Goal: Task Accomplishment & Management: Use online tool/utility

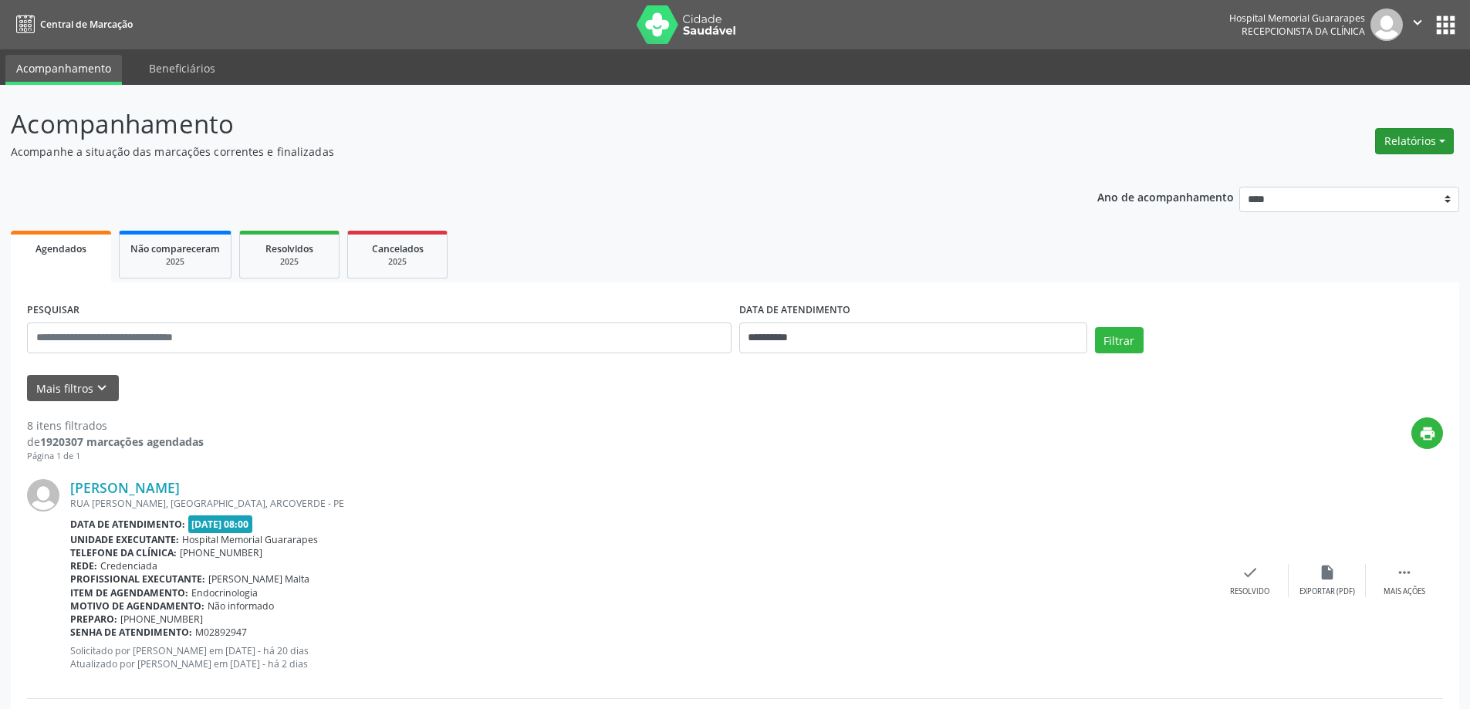
click at [1411, 140] on button "Relatórios" at bounding box center [1414, 141] width 79 height 26
click at [1384, 170] on link "Agendamentos" at bounding box center [1372, 175] width 166 height 22
select select "*"
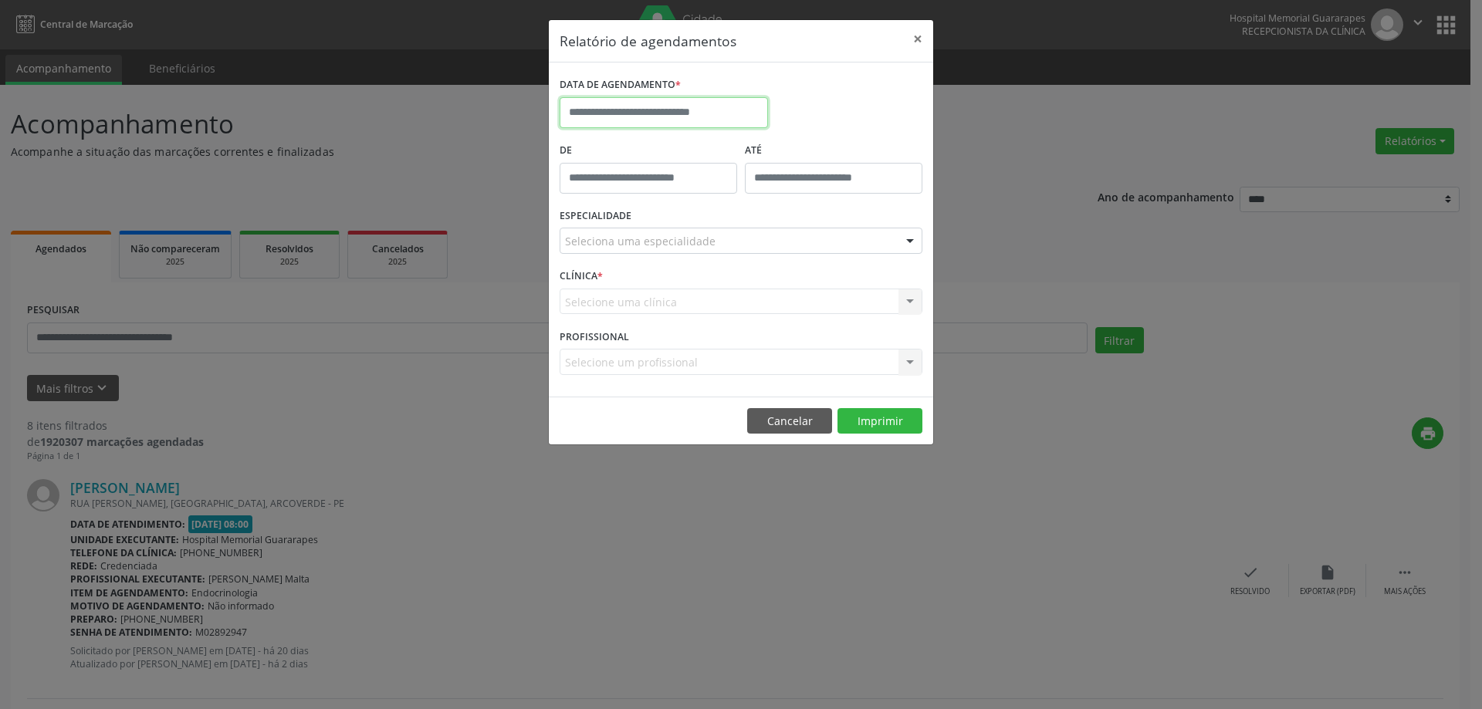
click at [668, 100] on input "text" at bounding box center [663, 112] width 208 height 31
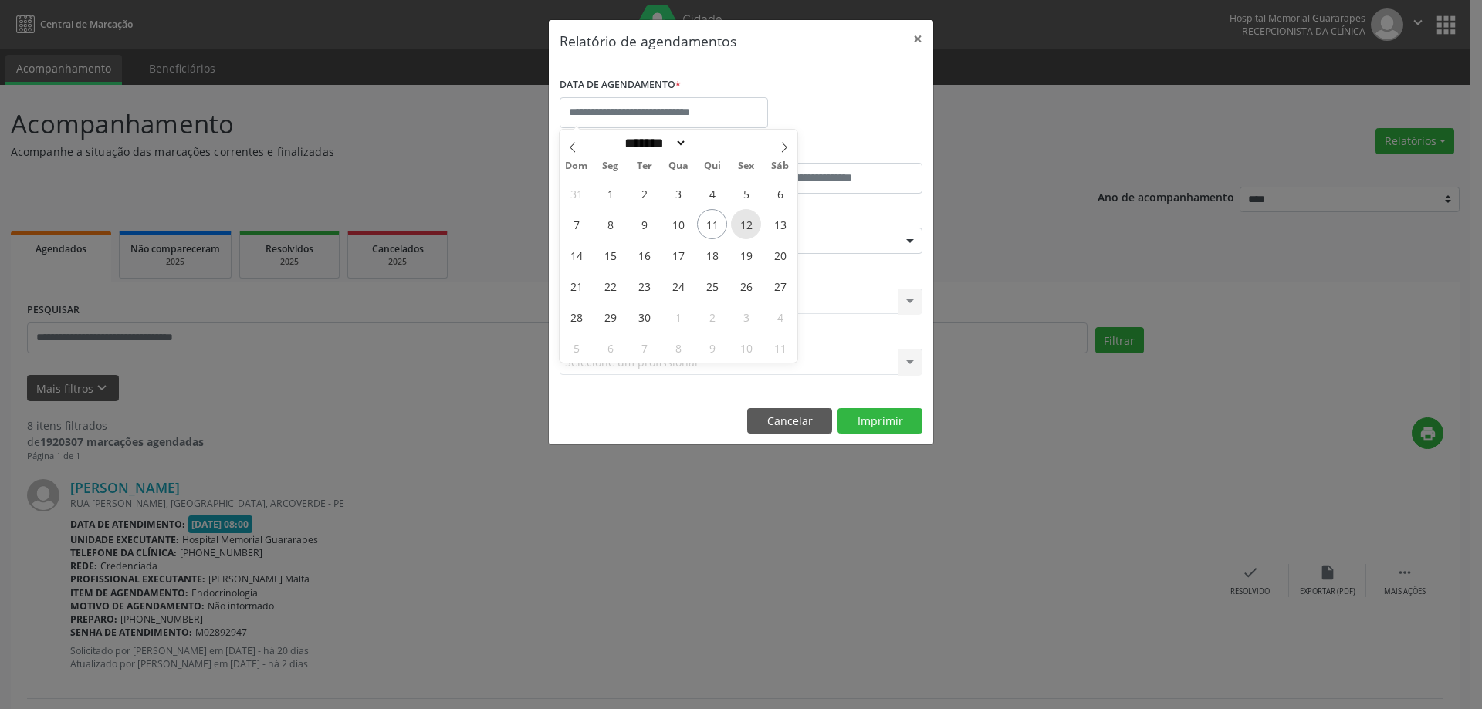
click at [745, 225] on span "12" at bounding box center [746, 224] width 30 height 30
type input "**********"
click at [745, 225] on span "12" at bounding box center [746, 224] width 30 height 30
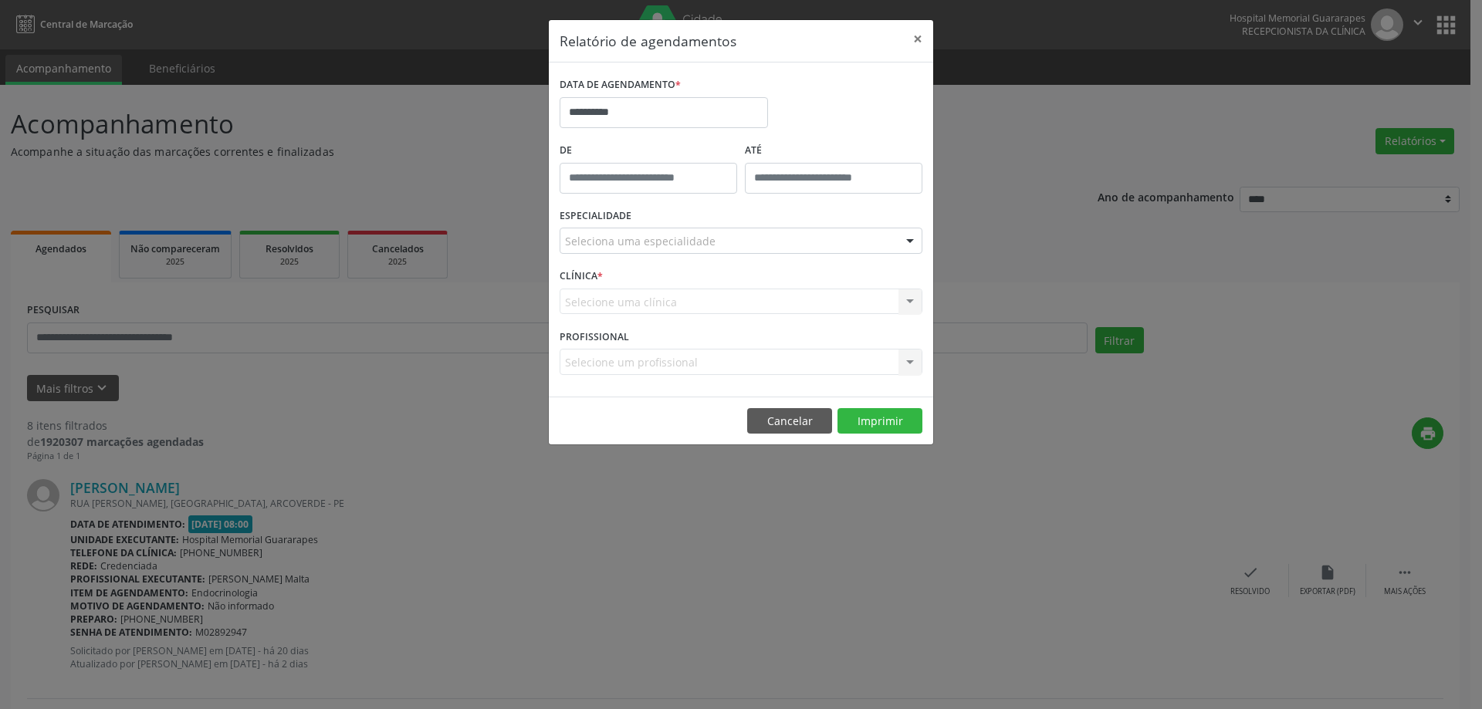
click at [733, 242] on div "Seleciona uma especialidade" at bounding box center [740, 241] width 363 height 26
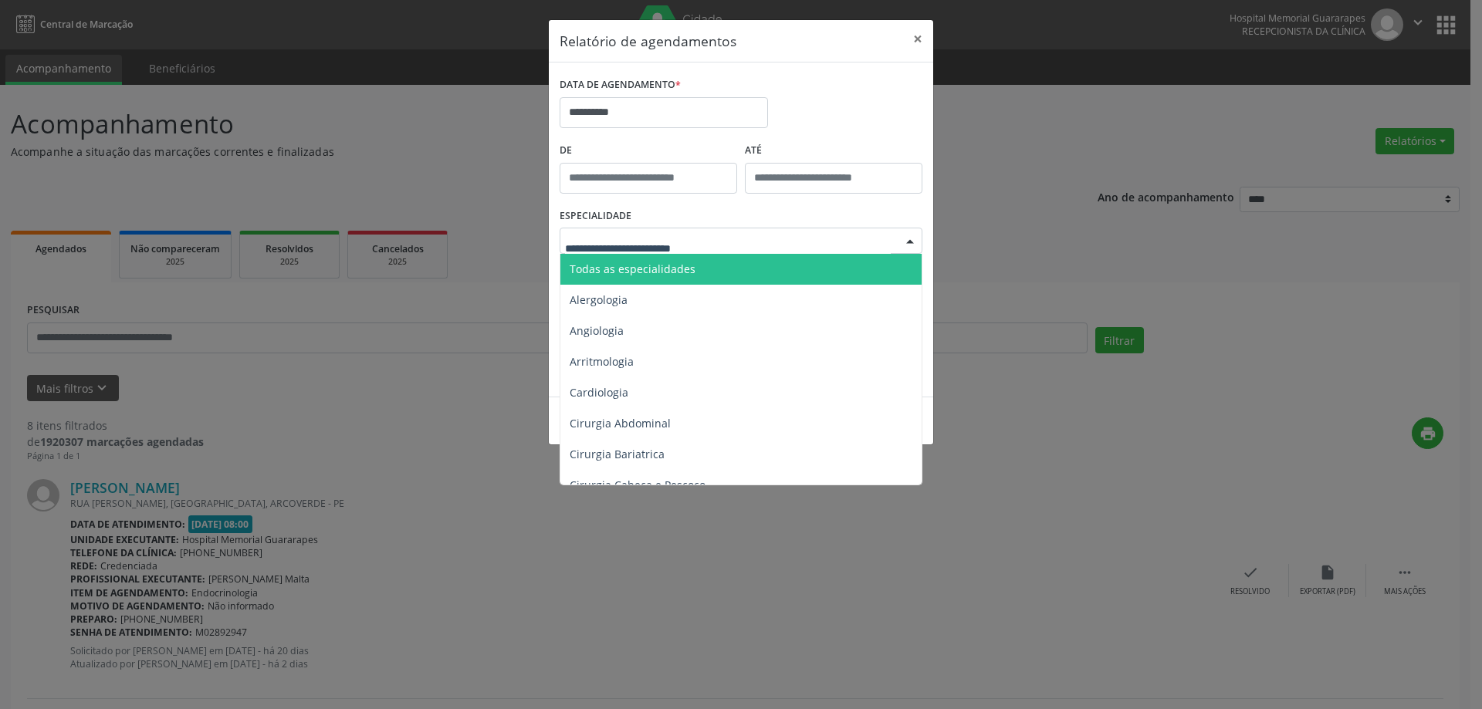
click at [728, 260] on span "Todas as especialidades" at bounding box center [741, 269] width 363 height 31
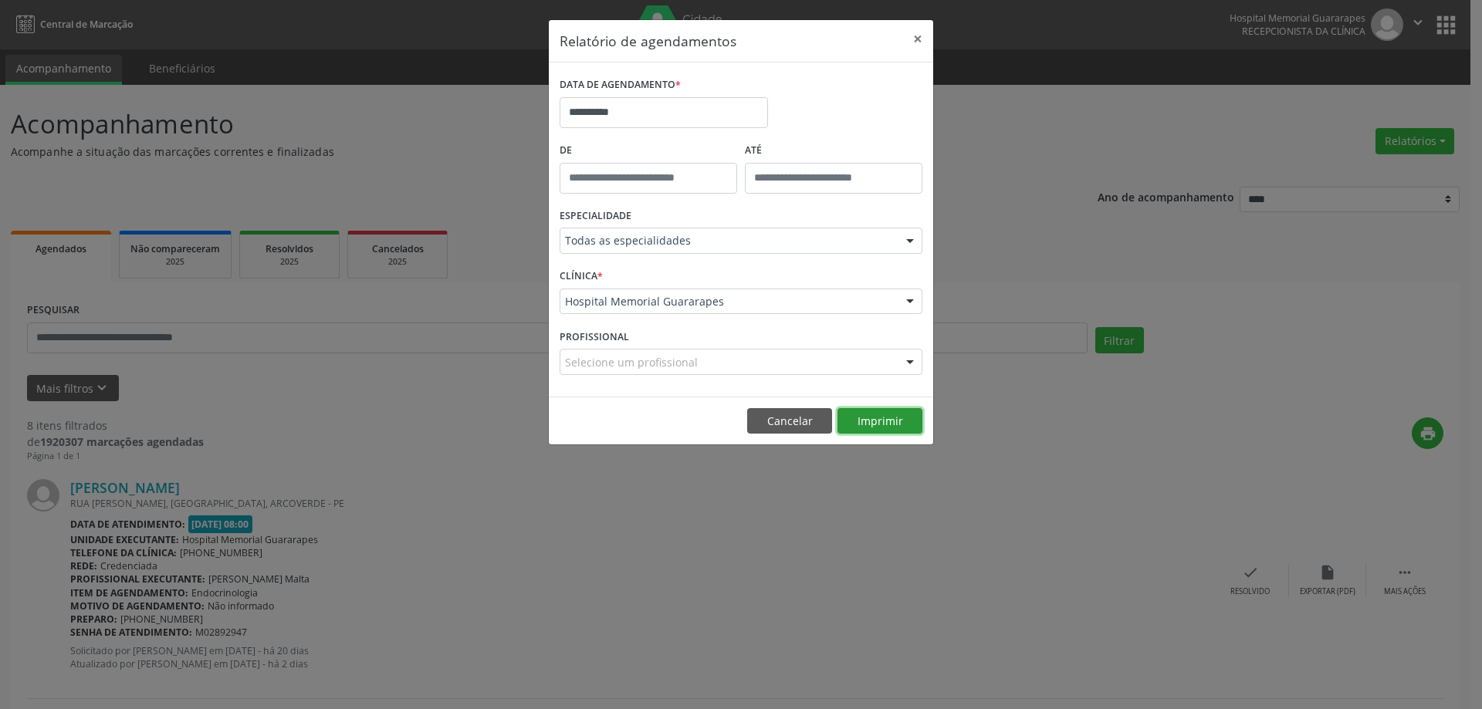
click at [860, 417] on button "Imprimir" at bounding box center [879, 421] width 85 height 26
